Goal: Information Seeking & Learning: Learn about a topic

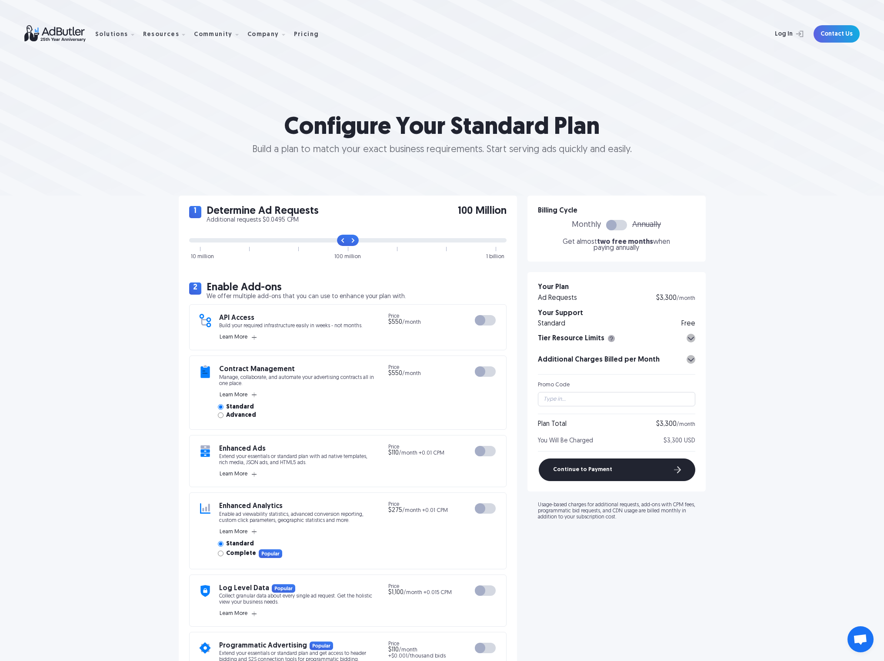
click at [99, 253] on div "1 Determine Ad Requests Additional requests $0.0495 CPM 100 Million 10 million …" at bounding box center [442, 656] width 884 height 921
drag, startPoint x: 353, startPoint y: 237, endPoint x: 153, endPoint y: 255, distance: 201.2
type input "0"
click at [189, 243] on input "range" at bounding box center [347, 240] width 317 height 4
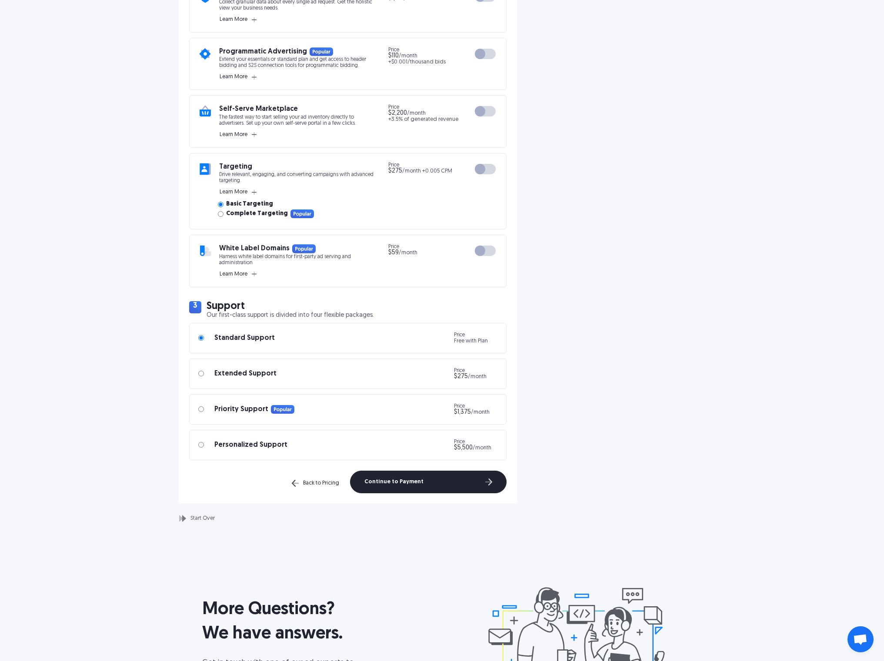
scroll to position [600, 0]
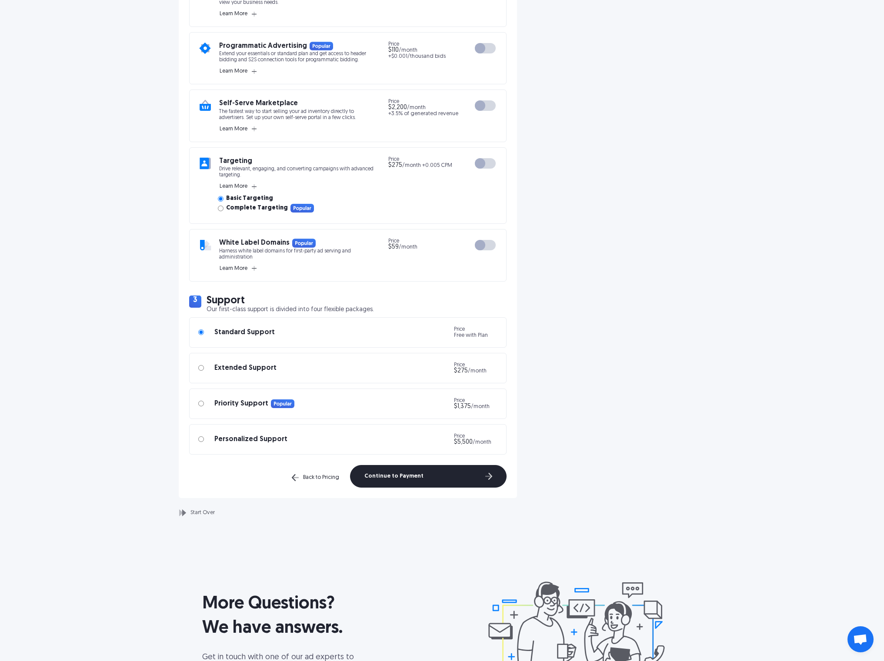
click at [486, 247] on div at bounding box center [485, 245] width 21 height 10
click at [239, 268] on span "Learn More" at bounding box center [234, 268] width 28 height 7
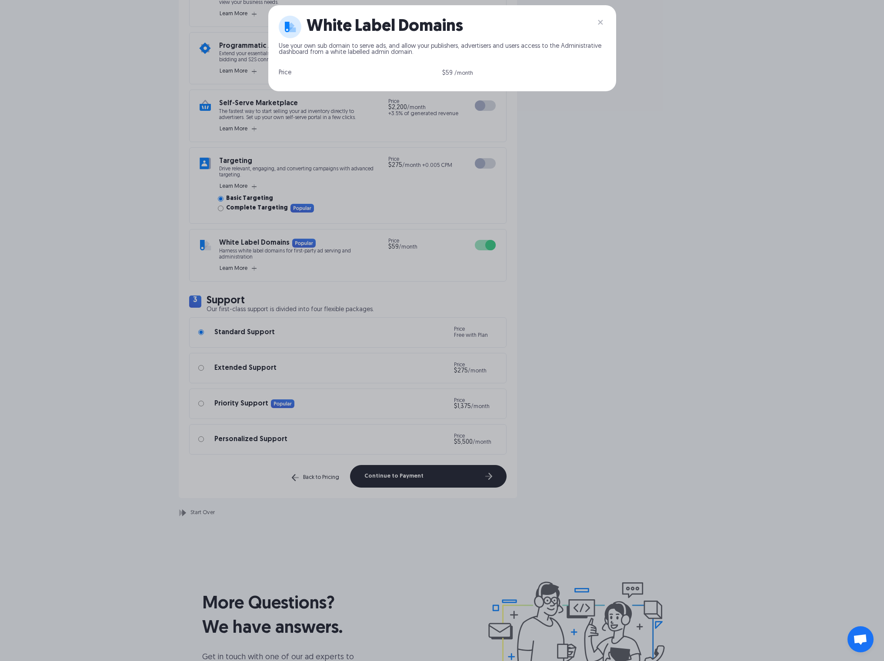
click at [625, 304] on div "White Label Domains Use your own sub domain to serve ads, and allow your publis…" at bounding box center [442, 330] width 884 height 661
click at [604, 20] on img at bounding box center [600, 22] width 10 height 10
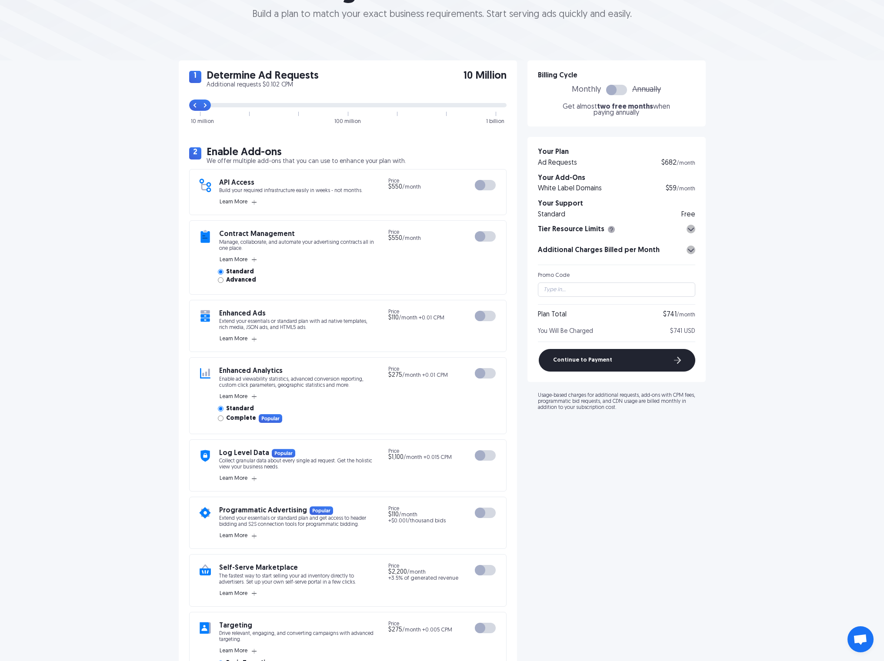
scroll to position [0, 0]
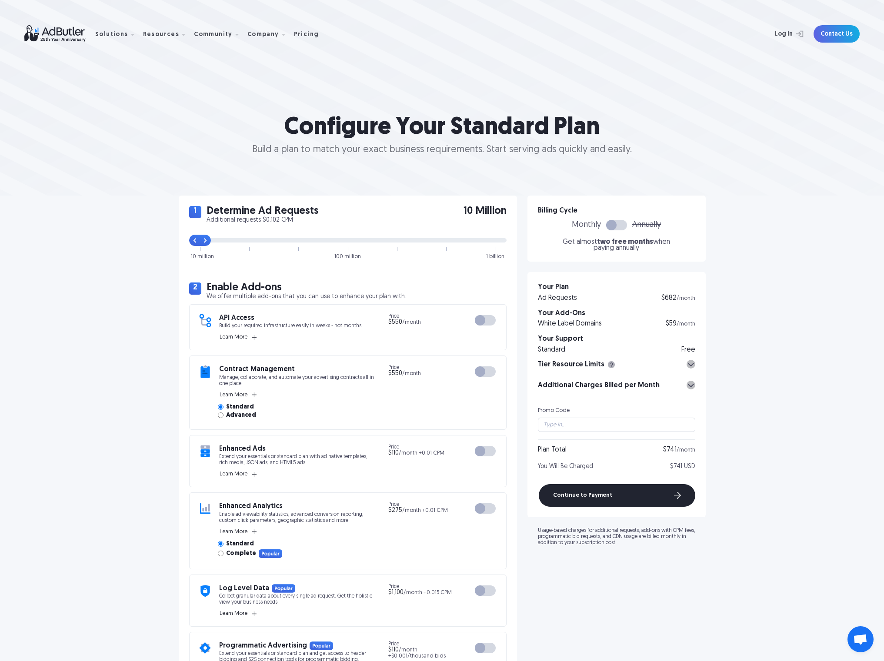
click at [692, 362] on icon at bounding box center [691, 365] width 6 height 6
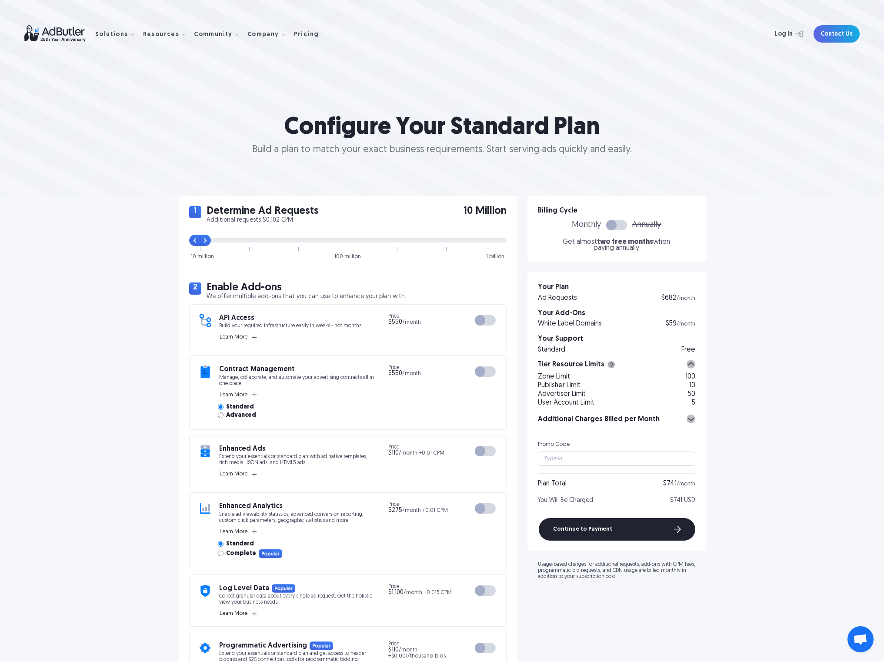
click at [694, 420] on div at bounding box center [691, 419] width 9 height 9
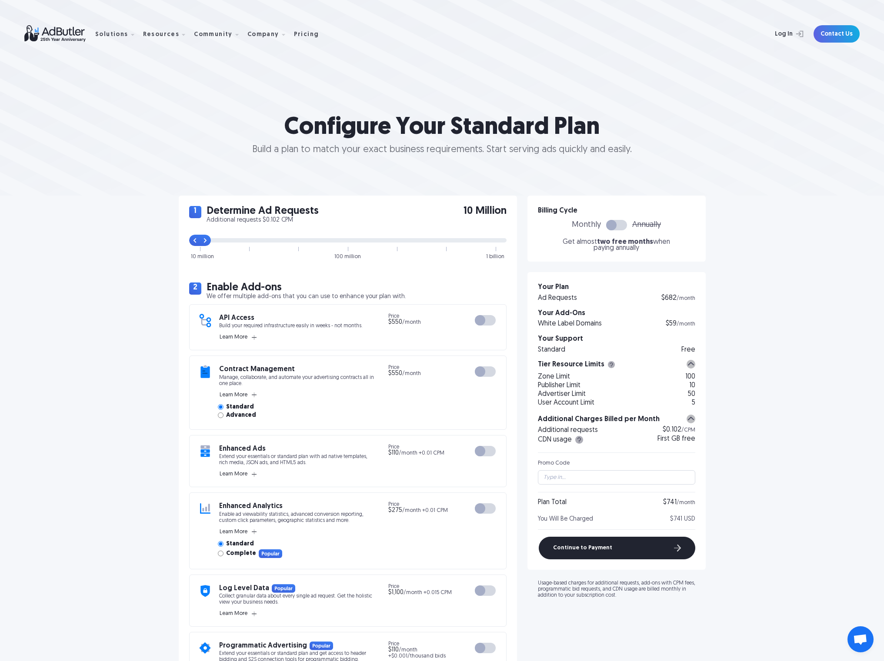
click at [742, 264] on div "1 Determine Ad Requests Additional requests $0.102 CPM 10 Million 10 million 10…" at bounding box center [442, 656] width 884 height 921
click at [608, 221] on div at bounding box center [611, 225] width 10 height 10
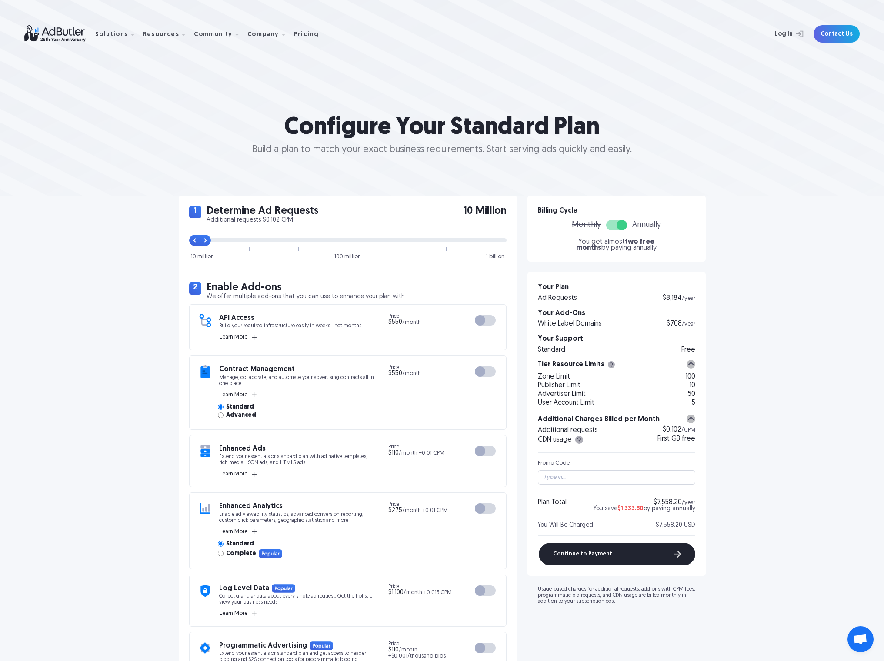
click at [612, 226] on div at bounding box center [616, 225] width 21 height 10
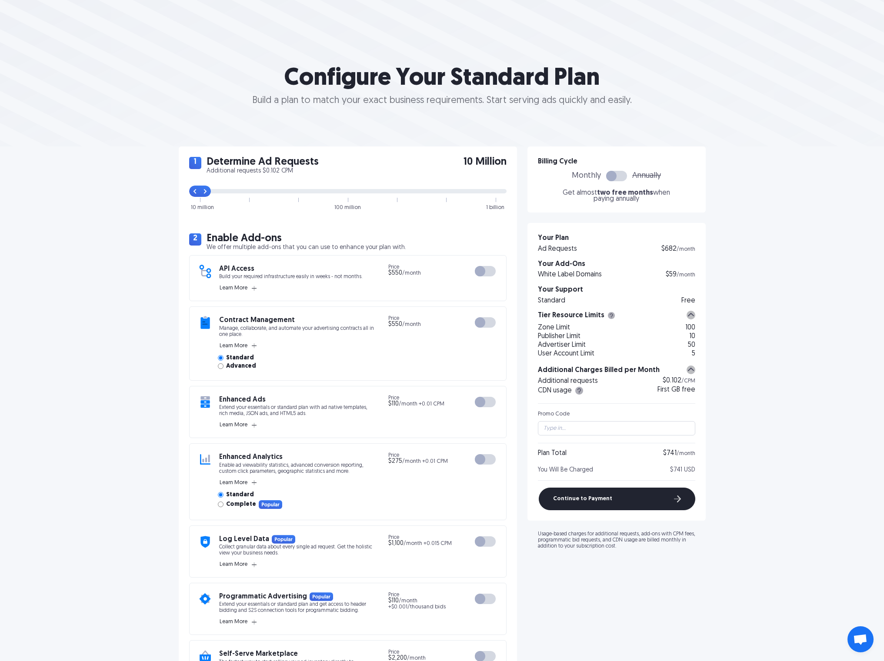
scroll to position [134, 0]
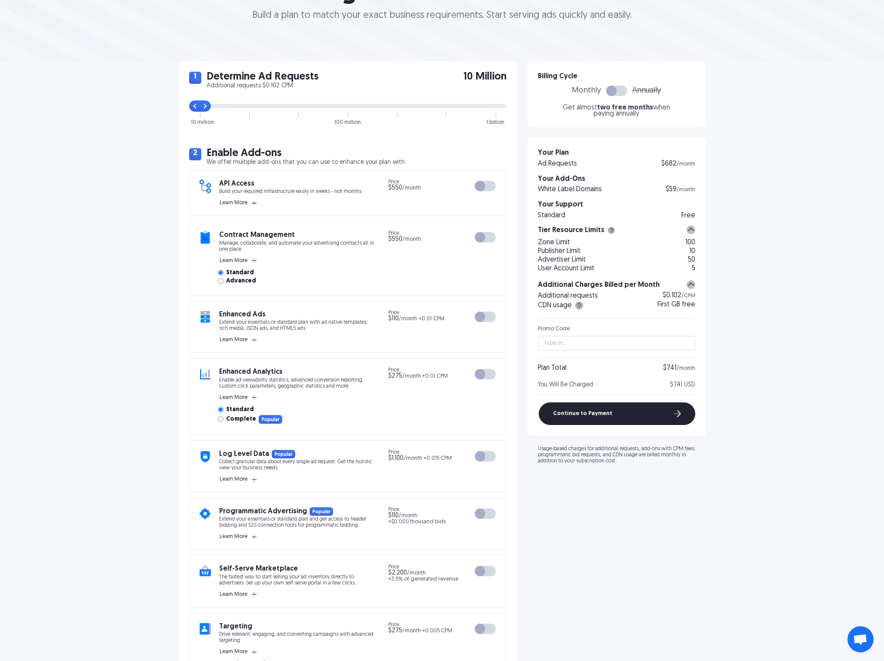
click at [237, 204] on span "Learn More" at bounding box center [234, 203] width 28 height 7
